Goal: Task Accomplishment & Management: Use online tool/utility

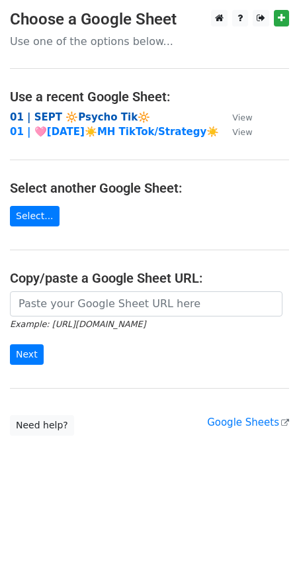
click at [79, 119] on strong "01 | SEPT 🔆Psycho Tik🔆" at bounding box center [80, 117] width 140 height 12
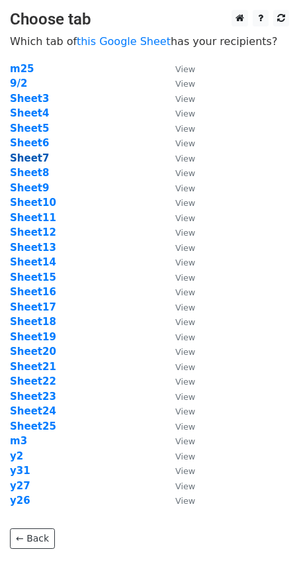
click at [36, 158] on strong "Sheet7" at bounding box center [29, 158] width 39 height 12
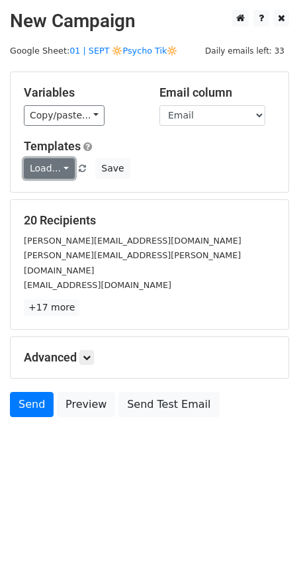
click at [53, 170] on link "Load..." at bounding box center [49, 168] width 51 height 21
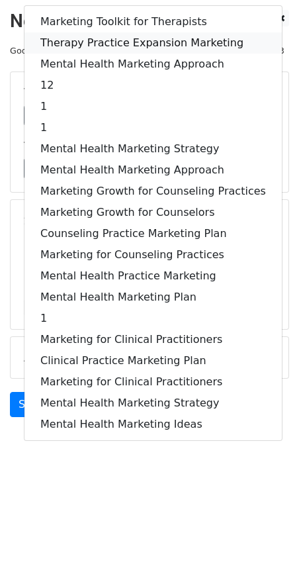
click at [114, 42] on link "Therapy Practice Expansion Marketing" at bounding box center [154, 42] width 258 height 21
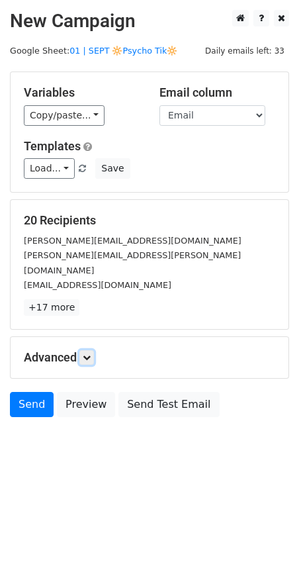
drag, startPoint x: 85, startPoint y: 342, endPoint x: 96, endPoint y: 352, distance: 15.0
click at [85, 354] on icon at bounding box center [87, 358] width 8 height 8
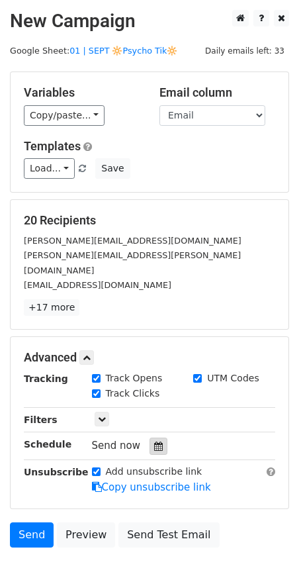
click at [154, 442] on icon at bounding box center [158, 446] width 9 height 9
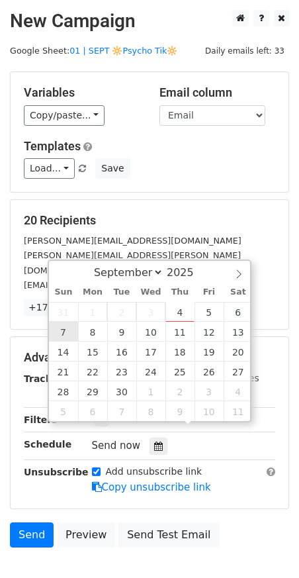
type input "2025-09-07 12:00"
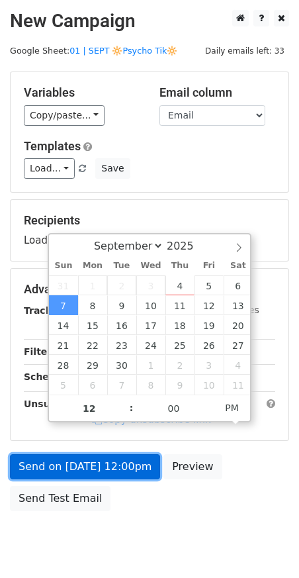
click at [78, 469] on link "Send on Sep 7 at 12:00pm" at bounding box center [85, 466] width 150 height 25
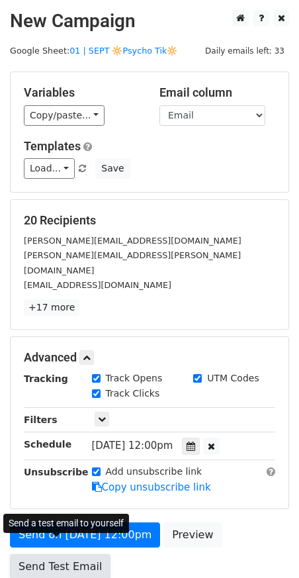
click at [64, 554] on link "Send Test Email" at bounding box center [60, 566] width 101 height 25
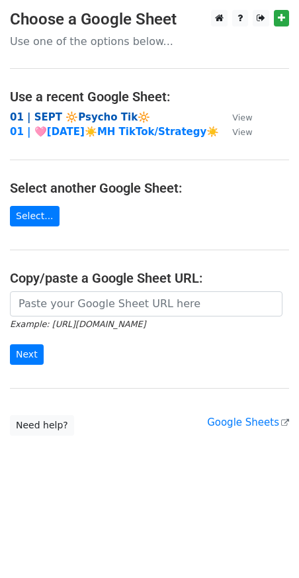
click at [98, 118] on strong "01 | SEPT 🔆Psycho Tik🔆" at bounding box center [80, 117] width 140 height 12
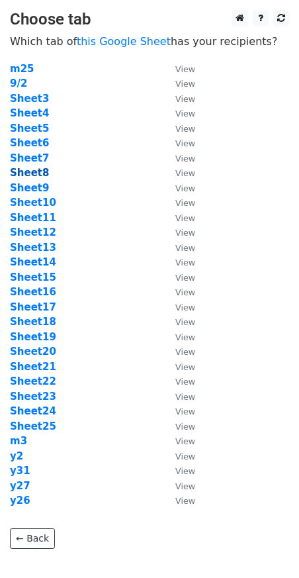
click at [38, 170] on strong "Sheet8" at bounding box center [29, 173] width 39 height 12
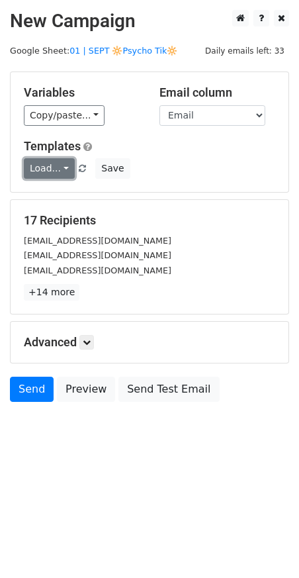
click at [51, 170] on link "Load..." at bounding box center [49, 168] width 51 height 21
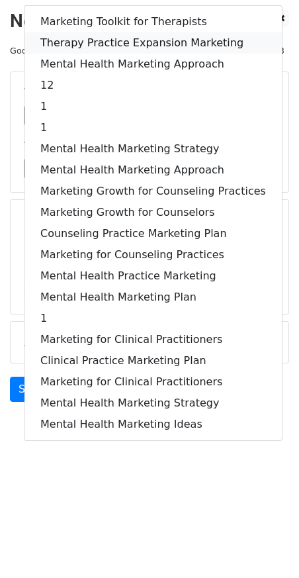
click at [117, 42] on link "Therapy Practice Expansion Marketing" at bounding box center [154, 42] width 258 height 21
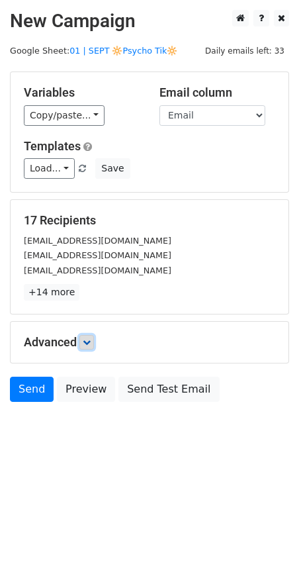
click at [90, 339] on icon at bounding box center [87, 343] width 8 height 8
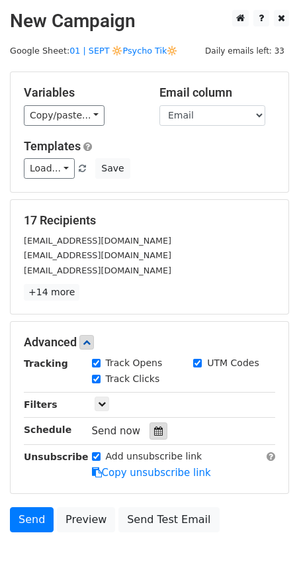
click at [156, 433] on icon at bounding box center [158, 431] width 9 height 9
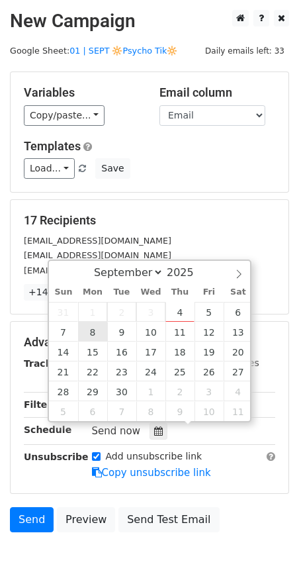
type input "2025-09-08 12:00"
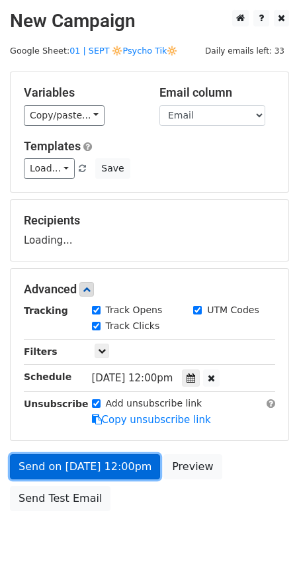
click at [70, 464] on link "Send on Sep 8 at 12:00pm" at bounding box center [85, 466] width 150 height 25
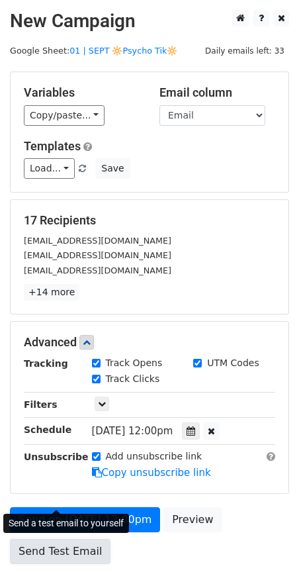
click at [57, 486] on form "Variables Copy/paste... {{Name}} {{Email}} Email column Name Email Templates Lo…" at bounding box center [150, 322] width 280 height 500
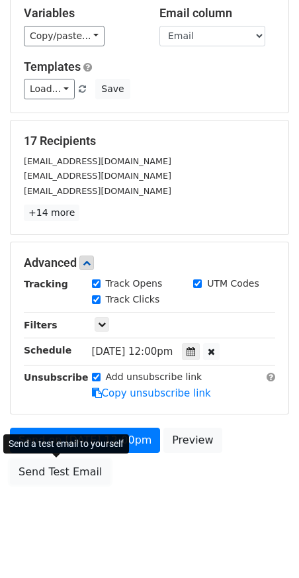
scroll to position [97, 0]
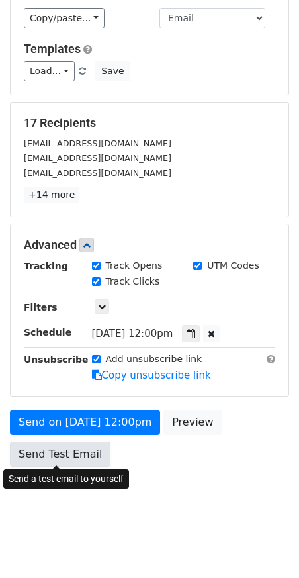
click at [61, 454] on link "Send Test Email" at bounding box center [60, 454] width 101 height 25
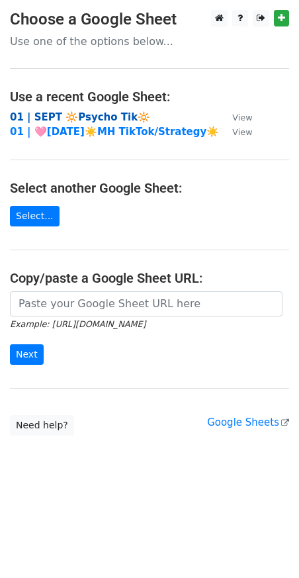
click at [84, 117] on strong "01 | SEPT 🔆Psycho Tik🔆" at bounding box center [80, 117] width 140 height 12
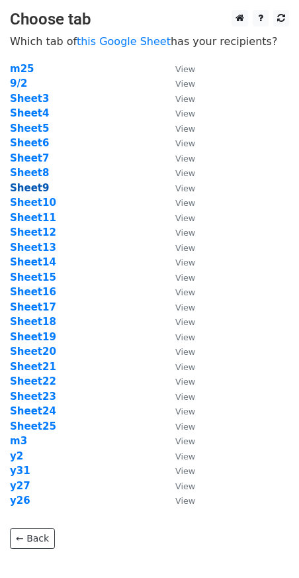
click at [36, 189] on strong "Sheet9" at bounding box center [29, 188] width 39 height 12
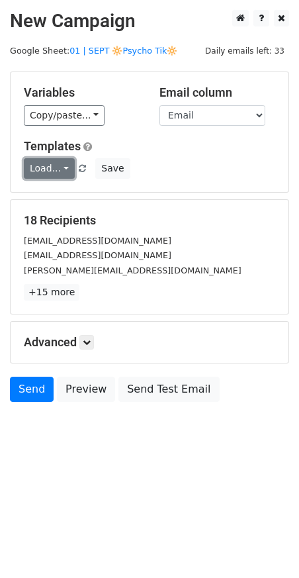
click at [54, 170] on link "Load..." at bounding box center [49, 168] width 51 height 21
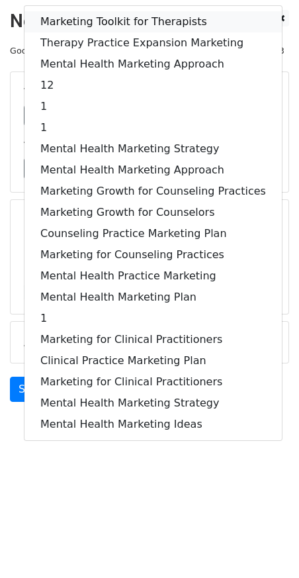
click at [90, 23] on link "Marketing Toolkit for Therapists" at bounding box center [154, 21] width 258 height 21
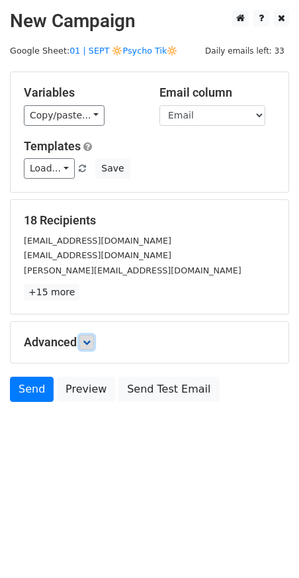
click at [85, 343] on icon at bounding box center [87, 343] width 8 height 8
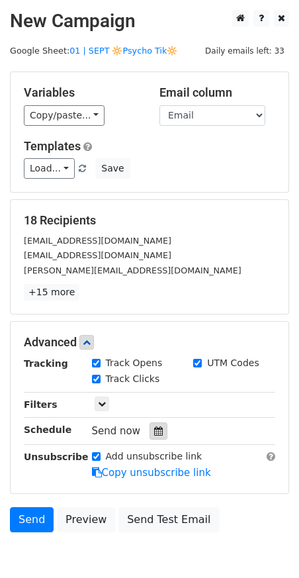
click at [160, 435] on div at bounding box center [159, 431] width 18 height 17
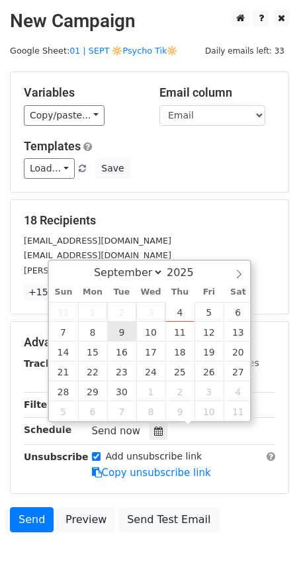
type input "[DATE] 12:00"
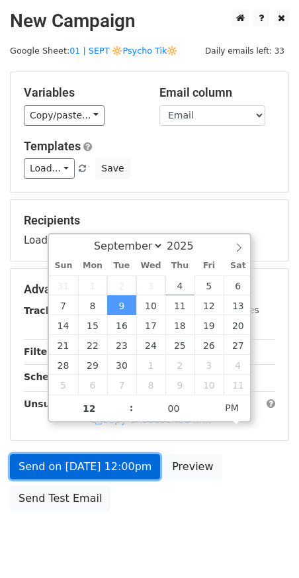
click at [64, 468] on link "Send on [DATE] 12:00pm" at bounding box center [85, 466] width 150 height 25
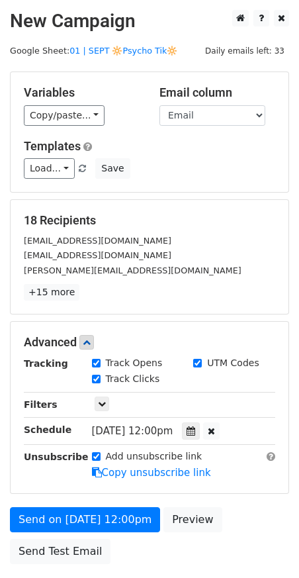
click at [60, 488] on div "Advanced Tracking Track Opens UTM Codes Track Clicks Filters Only include sprea…" at bounding box center [150, 408] width 278 height 172
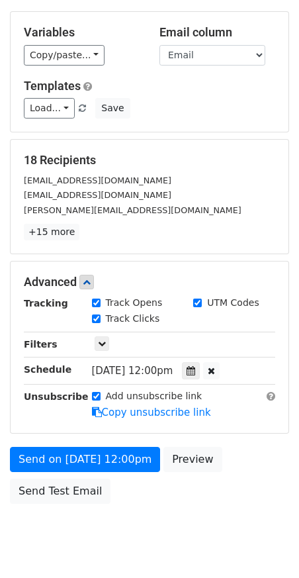
scroll to position [67, 0]
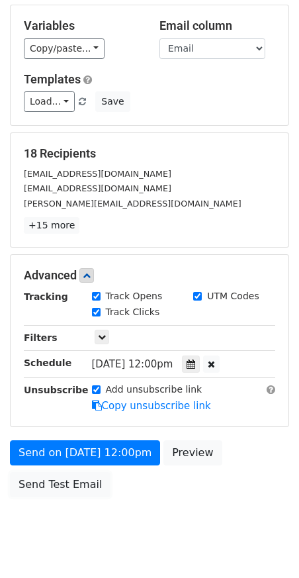
click at [60, 488] on link "Send Test Email" at bounding box center [60, 484] width 101 height 25
